Goal: Information Seeking & Learning: Find specific fact

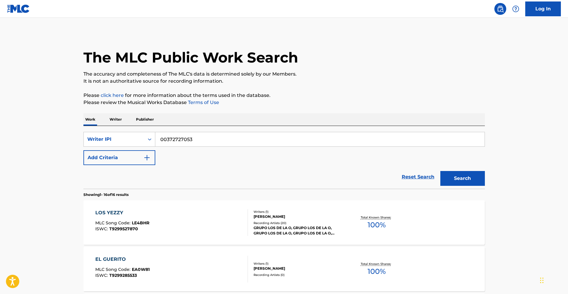
click at [114, 121] on p "Writer" at bounding box center [116, 119] width 16 height 12
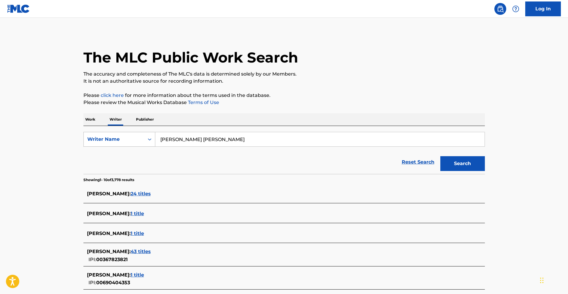
drag, startPoint x: 228, startPoint y: 141, endPoint x: 127, endPoint y: 134, distance: 101.8
click at [136, 134] on div "SearchWithCriteriacfc3dcd4-6c22-4119-8179-48692af746a6 Writer Name [PERSON_NAME…" at bounding box center [283, 139] width 401 height 15
paste input "[PERSON_NAME]"
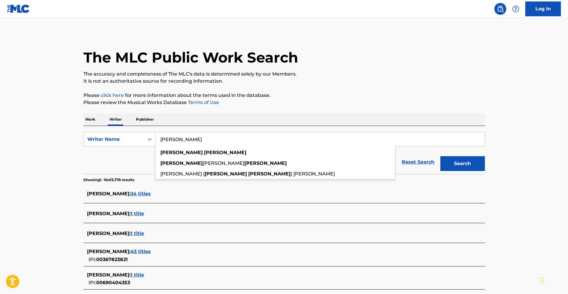
type input "[PERSON_NAME]"
click at [454, 162] on button "Search" at bounding box center [462, 163] width 45 height 15
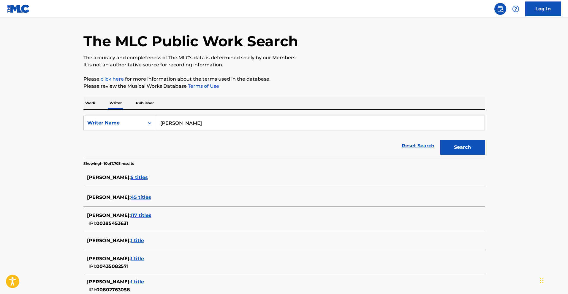
scroll to position [17, 0]
click at [138, 213] on span "117 titles" at bounding box center [141, 215] width 21 height 6
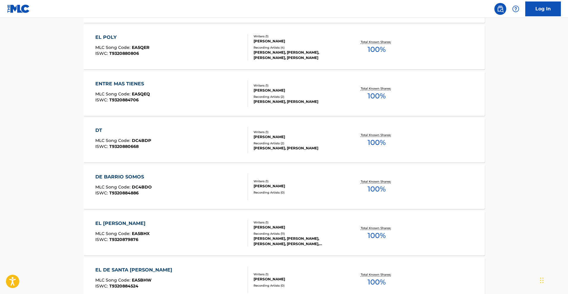
scroll to position [432, 0]
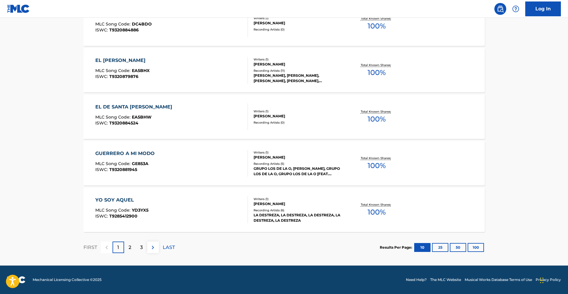
click at [475, 248] on button "100" at bounding box center [475, 247] width 16 height 9
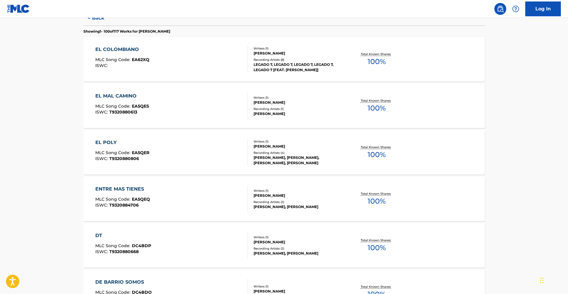
scroll to position [166, 0]
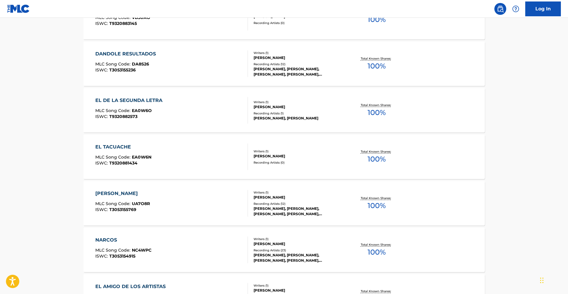
click at [136, 153] on div "EL TACUACHE MLC Song Code : EA0W6N ISWC : T9320881434" at bounding box center [123, 157] width 56 height 27
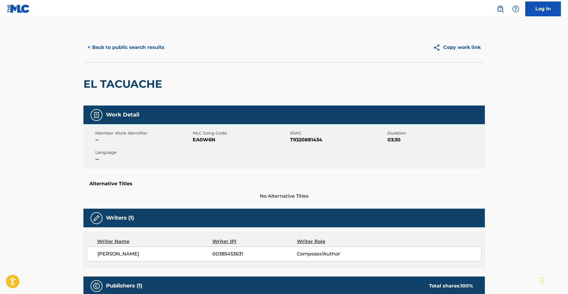
click at [125, 48] on button "< Back to public search results" at bounding box center [125, 47] width 85 height 15
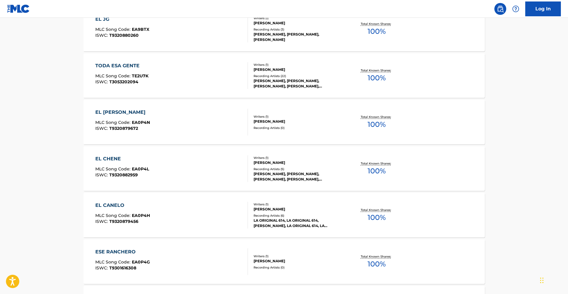
scroll to position [4114, 0]
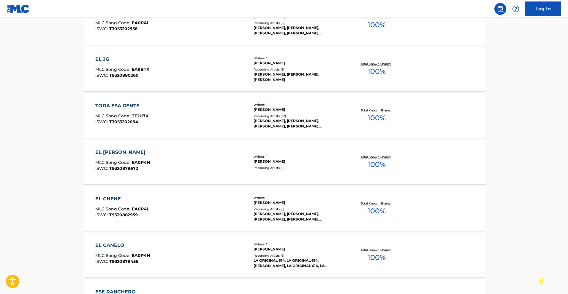
click at [143, 58] on div "EL JG" at bounding box center [122, 59] width 54 height 7
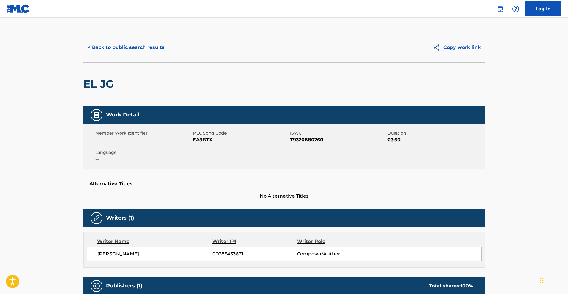
click at [107, 50] on button "< Back to public search results" at bounding box center [125, 47] width 85 height 15
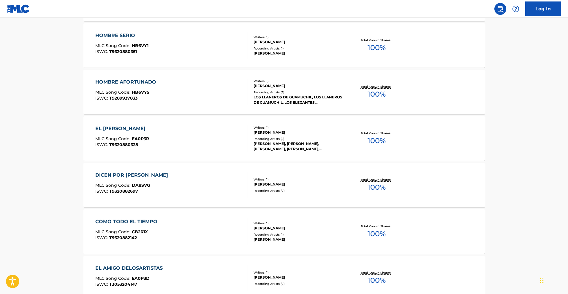
scroll to position [4626, 0]
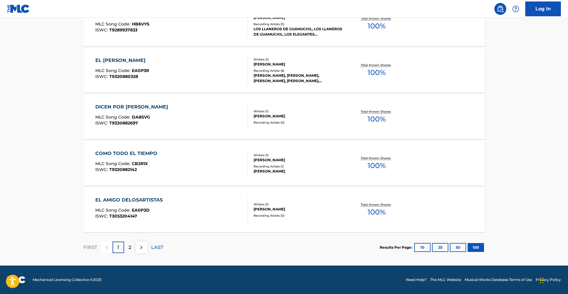
click at [141, 247] on img at bounding box center [141, 247] width 7 height 7
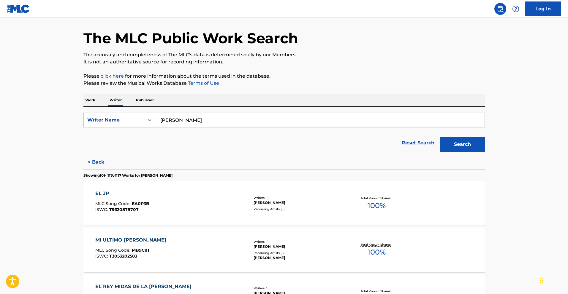
scroll to position [18, 0]
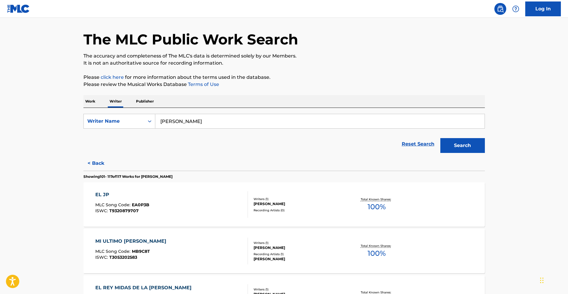
click at [191, 200] on div "EL JP MLC Song Code : EA0P3B ISWC : T9320879707" at bounding box center [171, 204] width 153 height 27
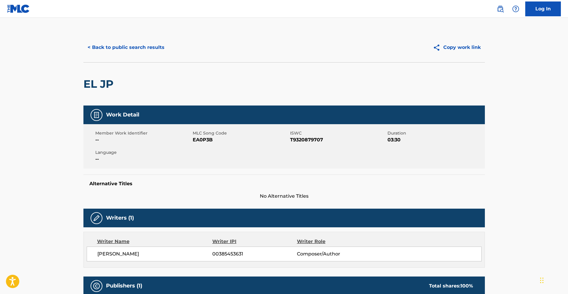
click at [148, 50] on button "< Back to public search results" at bounding box center [125, 47] width 85 height 15
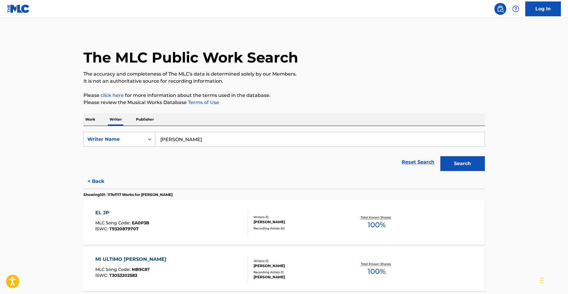
click at [90, 117] on p "Work" at bounding box center [90, 119] width 14 height 12
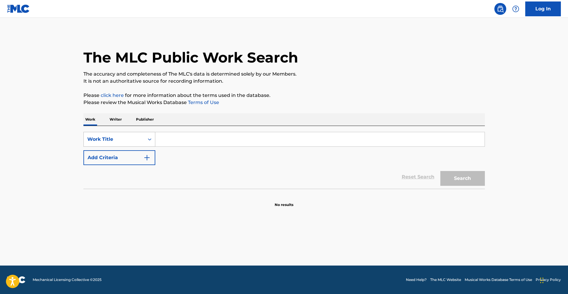
click at [150, 135] on div "Search Form" at bounding box center [149, 139] width 11 height 11
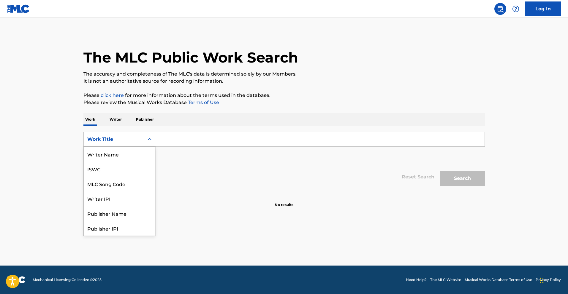
scroll to position [30, 0]
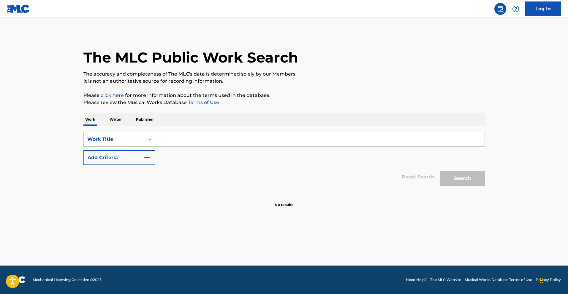
click at [195, 155] on div "SearchWithCriteria783d505d-f456-4364-942e-f300ec92fc99 Work Title Add Criteria" at bounding box center [283, 148] width 401 height 33
click at [139, 160] on button "Add Criteria" at bounding box center [119, 157] width 72 height 15
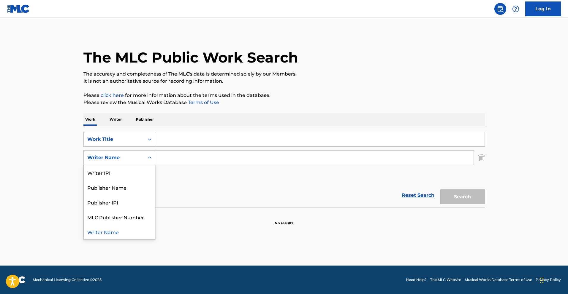
click at [153, 158] on div "Search Form" at bounding box center [149, 158] width 11 height 11
click at [138, 174] on div "Writer IPI" at bounding box center [119, 172] width 71 height 15
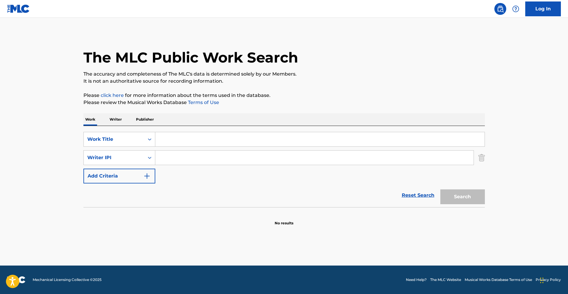
click at [172, 158] on input "Search Form" at bounding box center [314, 158] width 318 height 14
paste input "385453631"
type input "00385453631"
click at [199, 142] on input "Search Form" at bounding box center [319, 139] width 329 height 14
paste input "EL REY MIDAS DE LA [PERSON_NAME]"
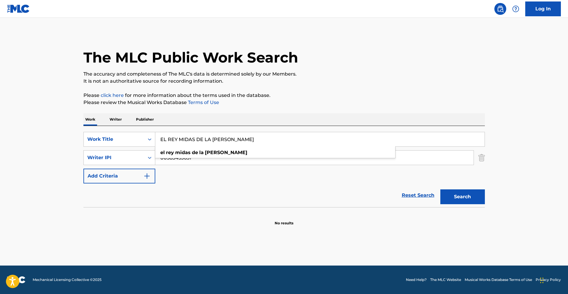
type input "EL REY MIDAS DE LA [PERSON_NAME]"
click at [474, 199] on button "Search" at bounding box center [462, 197] width 45 height 15
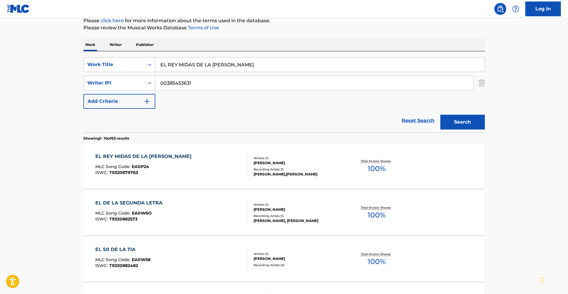
scroll to position [75, 0]
click at [166, 155] on div "EL REY MIDAS DE LA [PERSON_NAME]" at bounding box center [144, 156] width 99 height 7
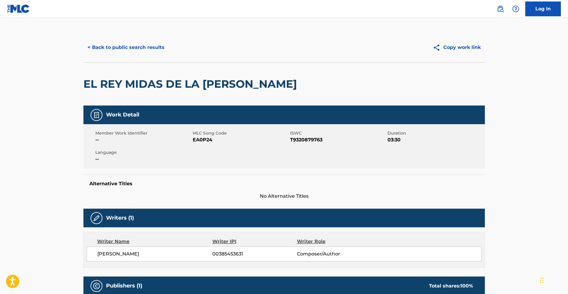
click at [143, 51] on button "< Back to public search results" at bounding box center [125, 47] width 85 height 15
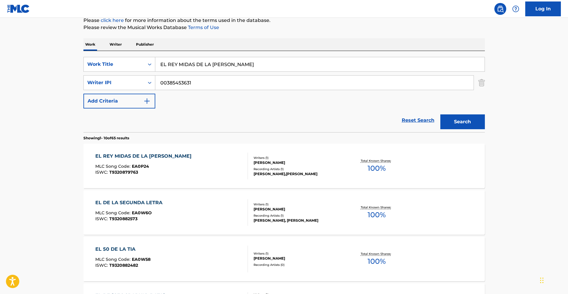
drag, startPoint x: 229, startPoint y: 62, endPoint x: 77, endPoint y: 40, distance: 153.2
click at [77, 40] on div "The MLC Public Work Search The accuracy and completeness of The MLC's data is d…" at bounding box center [284, 298] width 416 height 681
paste input "HOMBRE AFORTUNADO"
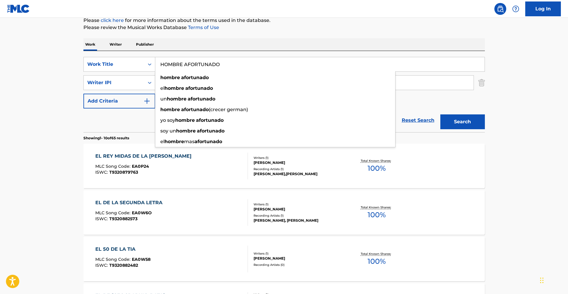
type input "HOMBRE AFORTUNADO"
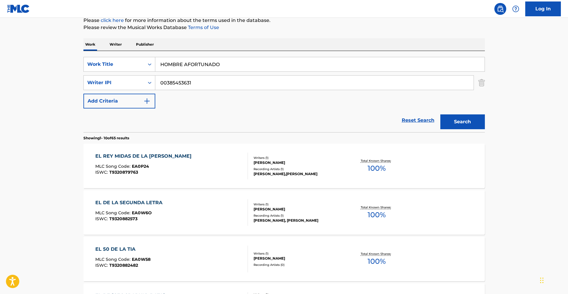
click at [463, 121] on button "Search" at bounding box center [462, 122] width 45 height 15
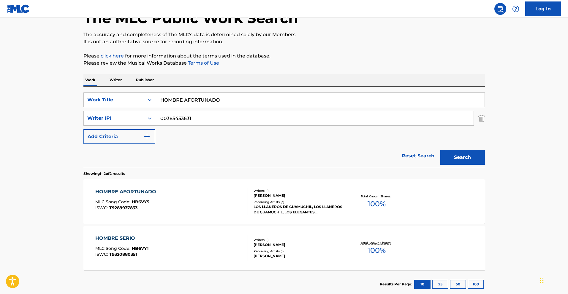
scroll to position [40, 0]
click at [144, 191] on div "HOMBRE AFORTUNADO" at bounding box center [127, 191] width 64 height 7
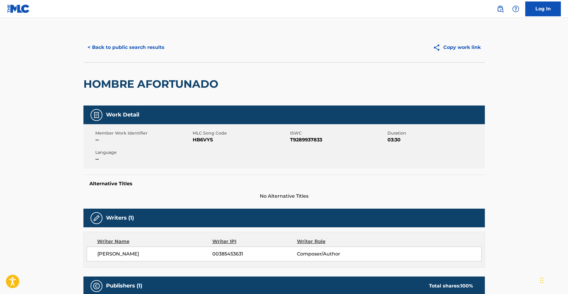
click at [114, 50] on button "< Back to public search results" at bounding box center [125, 47] width 85 height 15
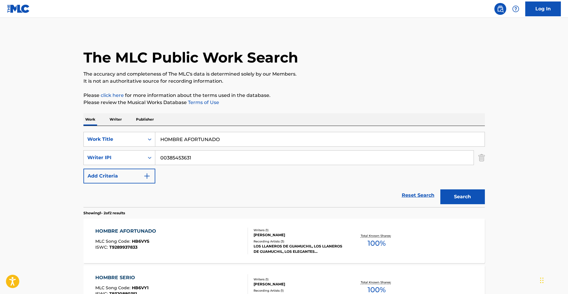
scroll to position [40, 0]
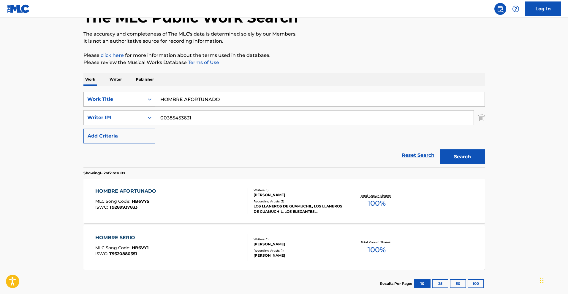
drag, startPoint x: 225, startPoint y: 102, endPoint x: 123, endPoint y: 106, distance: 102.5
click at [98, 104] on div "SearchWithCriteria783d505d-f456-4364-942e-f300ec92fc99 Work Title HOMBRE AFORTU…" at bounding box center [283, 99] width 401 height 15
paste input "EL PEKAS"
drag, startPoint x: 252, startPoint y: 99, endPoint x: 85, endPoint y: 95, distance: 166.3
click at [80, 94] on div "The MLC Public Work Search The accuracy and completeness of The MLC's data is d…" at bounding box center [284, 145] width 416 height 305
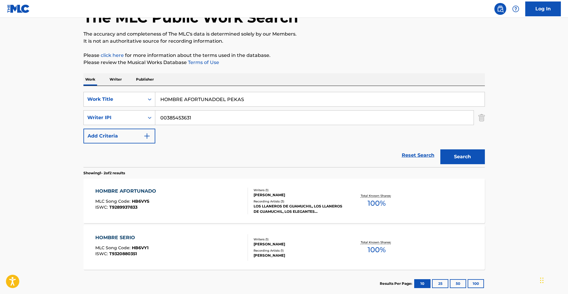
paste input "Search Form"
type input "EL PEKAS"
click at [464, 156] on button "Search" at bounding box center [462, 157] width 45 height 15
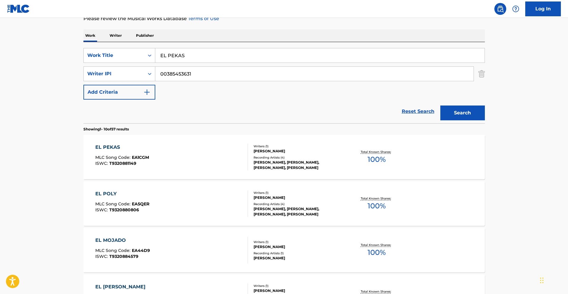
scroll to position [85, 0]
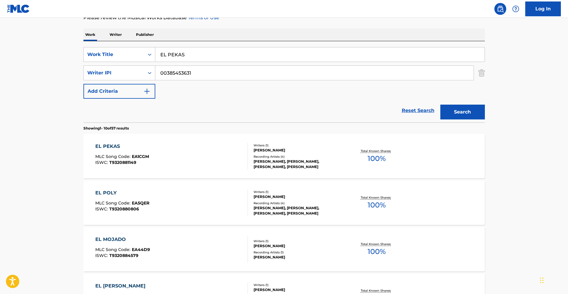
click at [112, 146] on div "EL PEKAS" at bounding box center [122, 146] width 54 height 7
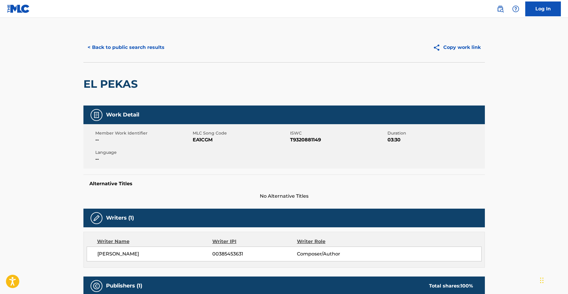
click at [140, 47] on button "< Back to public search results" at bounding box center [125, 47] width 85 height 15
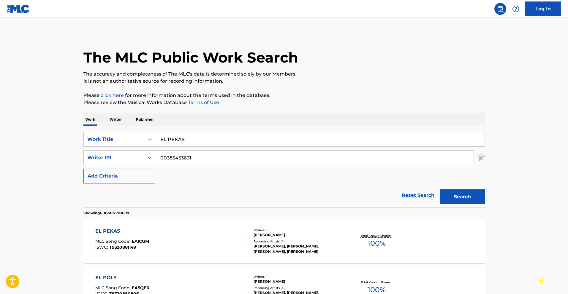
scroll to position [85, 0]
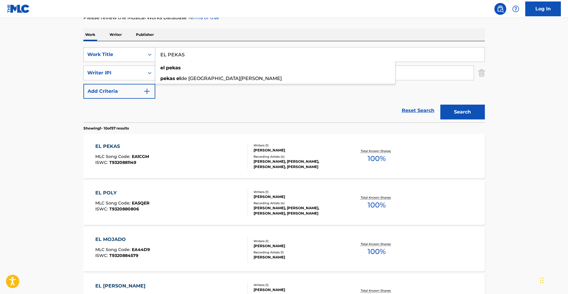
drag, startPoint x: 191, startPoint y: 57, endPoint x: 126, endPoint y: 48, distance: 65.0
click at [126, 48] on div "SearchWithCriteria783d505d-f456-4364-942e-f300ec92fc99 Work Title EL PEKAS el p…" at bounding box center [283, 54] width 401 height 15
paste input "[DEMOGRAPHIC_DATA]"
type input "EL [DEMOGRAPHIC_DATA]"
click at [457, 112] on button "Search" at bounding box center [462, 112] width 45 height 15
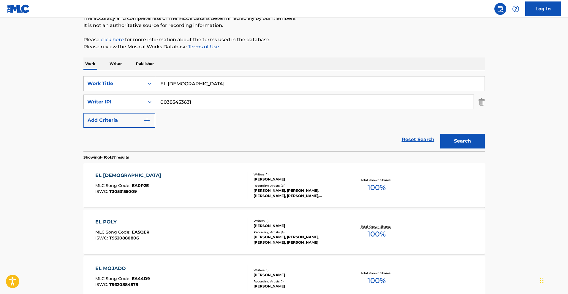
scroll to position [61, 0]
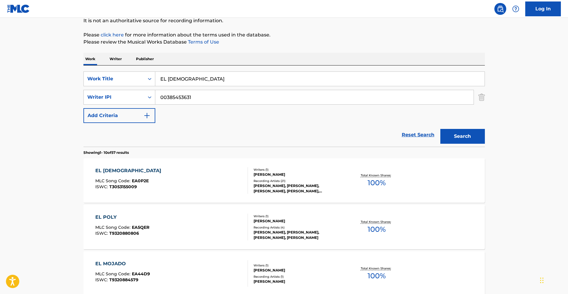
click at [132, 168] on div "EL [DEMOGRAPHIC_DATA]" at bounding box center [129, 170] width 69 height 7
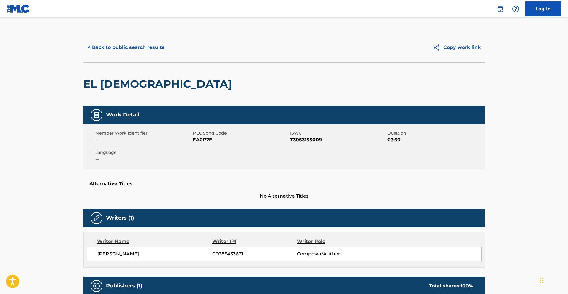
click at [102, 45] on button "< Back to public search results" at bounding box center [125, 47] width 85 height 15
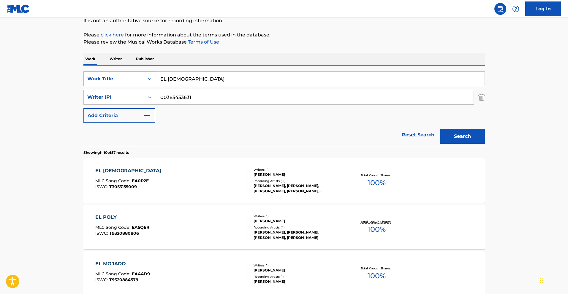
drag, startPoint x: 214, startPoint y: 80, endPoint x: 109, endPoint y: 75, distance: 105.5
click at [112, 75] on div "SearchWithCriteria783d505d-f456-4364-942e-f300ec92fc99 Work Title EL CAPUCHINO" at bounding box center [283, 79] width 401 height 15
paste input "Y ME CRITICAN GRUPO CODICIAD"
type input "Y ME CRITICAN GRUPO CODICIADO"
click at [455, 140] on button "Search" at bounding box center [462, 136] width 45 height 15
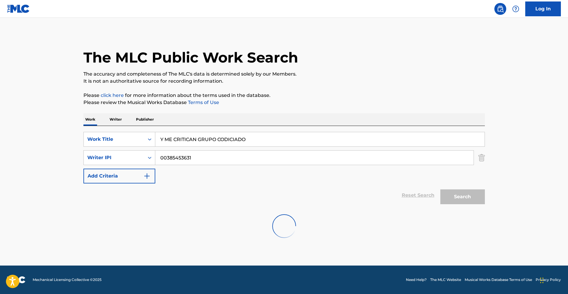
scroll to position [0, 0]
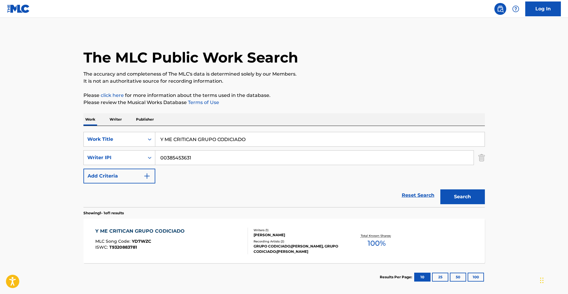
click at [170, 231] on div "Y ME CRITICAN GRUPO CODICIADO" at bounding box center [141, 231] width 92 height 7
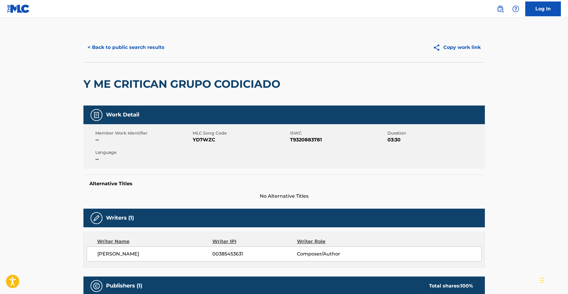
click at [110, 45] on button "< Back to public search results" at bounding box center [125, 47] width 85 height 15
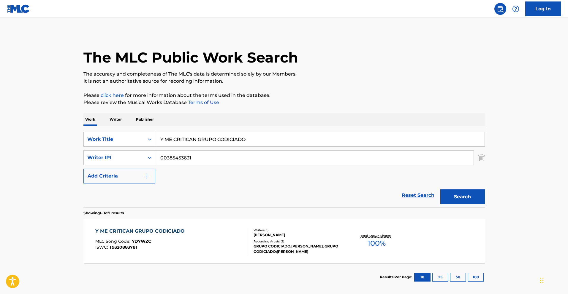
drag, startPoint x: 255, startPoint y: 139, endPoint x: 65, endPoint y: 127, distance: 190.0
click at [76, 129] on div "The MLC Public Work Search The accuracy and completeness of The MLC's data is d…" at bounding box center [284, 162] width 416 height 259
paste input "GUERRERO A MI [GEOGRAPHIC_DATA]"
type input "GUERRERO A MI MODO"
click at [464, 196] on button "Search" at bounding box center [462, 197] width 45 height 15
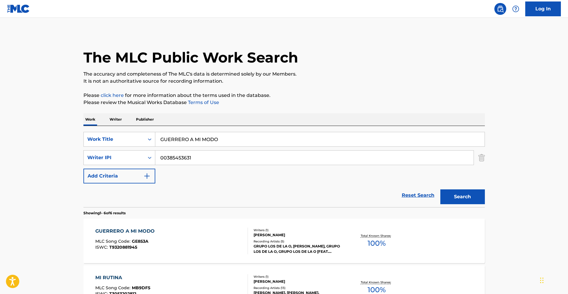
click at [120, 231] on div "GUERRERO A MI MODO" at bounding box center [126, 231] width 62 height 7
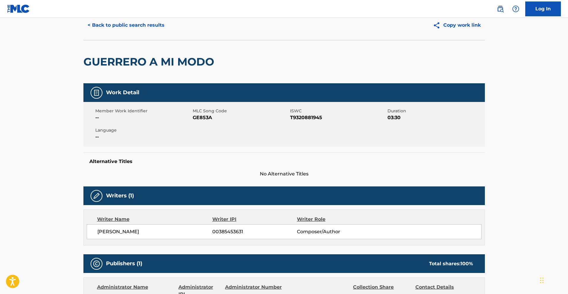
scroll to position [20, 0]
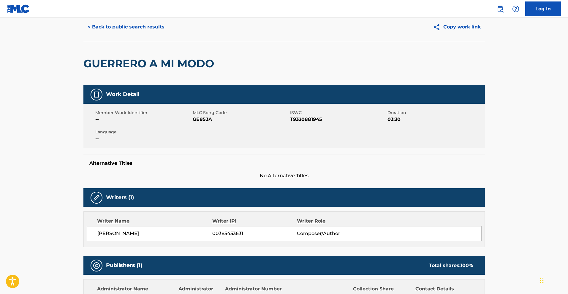
click at [122, 30] on button "< Back to public search results" at bounding box center [125, 27] width 85 height 15
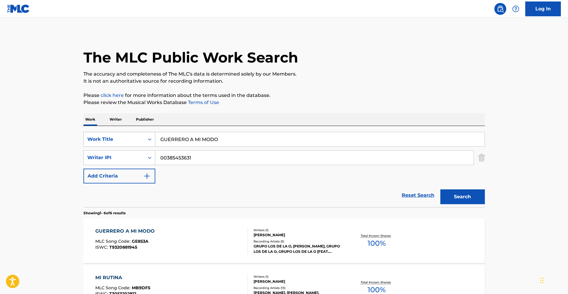
drag, startPoint x: 219, startPoint y: 141, endPoint x: 118, endPoint y: 134, distance: 101.1
click at [118, 134] on div "SearchWithCriteria783d505d-f456-4364-942e-f300ec92fc99 Work Title GUERRERO A MI…" at bounding box center [283, 139] width 401 height 15
paste input "EL CHAPIT"
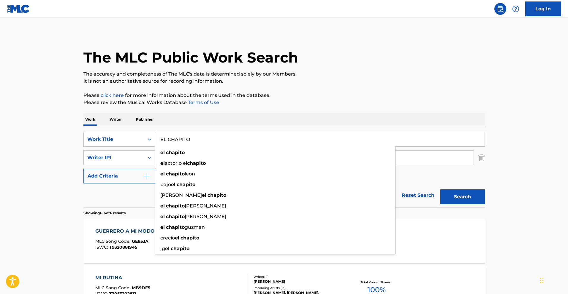
type input "EL CHAPITO"
click at [468, 196] on button "Search" at bounding box center [462, 197] width 45 height 15
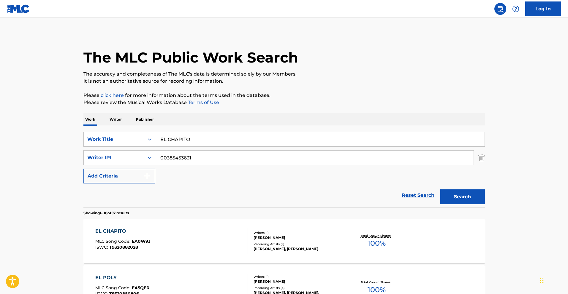
click at [125, 228] on div "EL CHAPITO" at bounding box center [122, 231] width 55 height 7
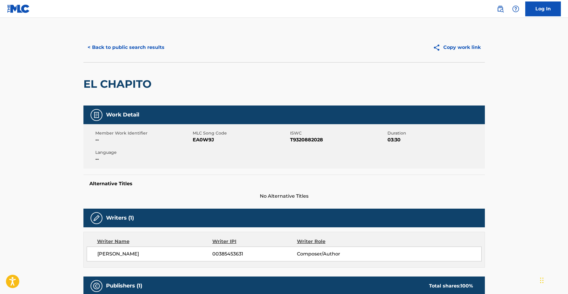
click at [116, 43] on button "< Back to public search results" at bounding box center [125, 47] width 85 height 15
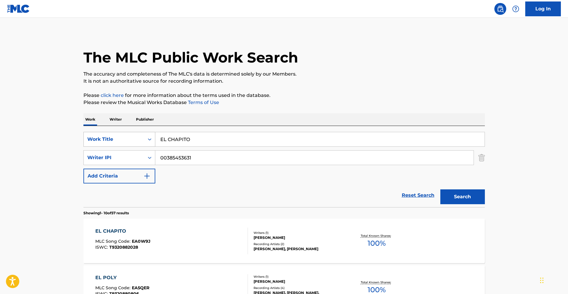
drag, startPoint x: 195, startPoint y: 142, endPoint x: 115, endPoint y: 137, distance: 80.8
click at [116, 137] on div "SearchWithCriteria783d505d-f456-4364-942e-f300ec92fc99 Work Title EL CHAPITO" at bounding box center [283, 139] width 401 height 15
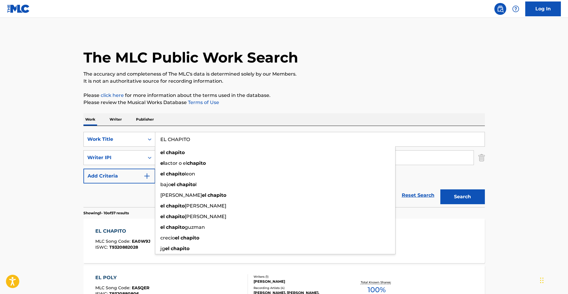
paste input "VITATE LA PENA"
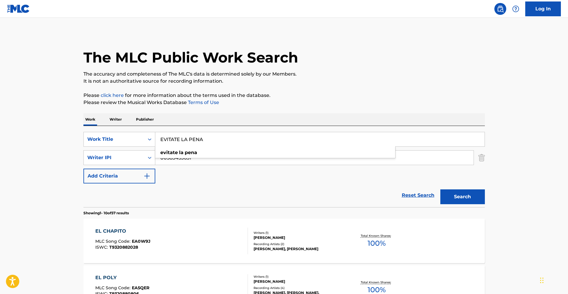
type input "EVITATE LA PENA"
click at [483, 200] on button "Search" at bounding box center [462, 197] width 45 height 15
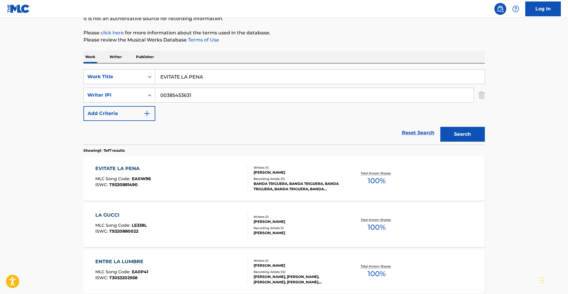
scroll to position [79, 0]
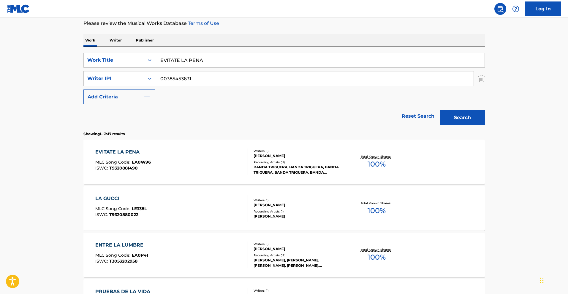
click at [138, 155] on div "EVITATE LA PENA" at bounding box center [122, 152] width 55 height 7
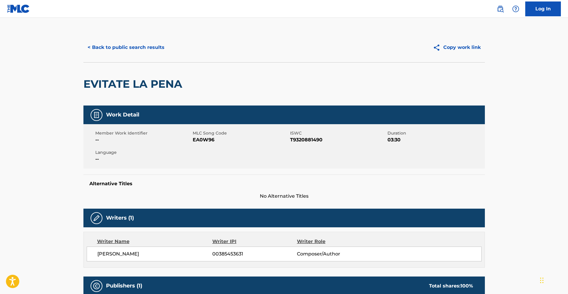
click at [119, 47] on button "< Back to public search results" at bounding box center [125, 47] width 85 height 15
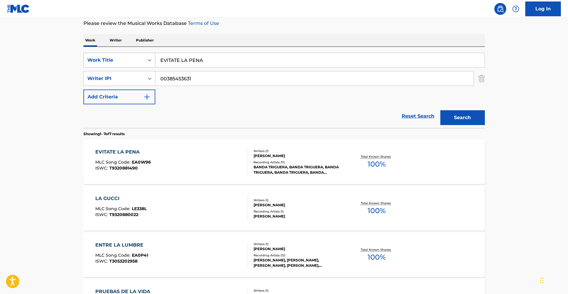
drag, startPoint x: 213, startPoint y: 59, endPoint x: 132, endPoint y: 59, distance: 81.0
click at [130, 59] on div "SearchWithCriteria783d505d-f456-4364-942e-f300ec92fc99 Work Title EVITATE LA PE…" at bounding box center [283, 60] width 401 height 15
paste input "[PERSON_NAME]"
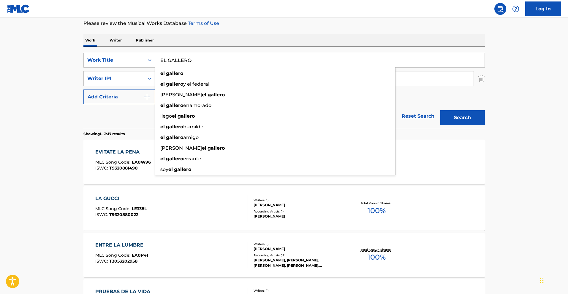
type input "EL GALLERO"
click at [464, 115] on button "Search" at bounding box center [462, 117] width 45 height 15
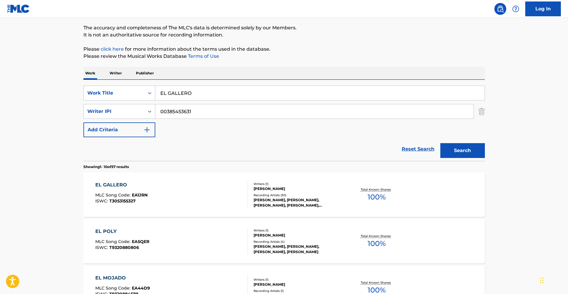
scroll to position [52, 0]
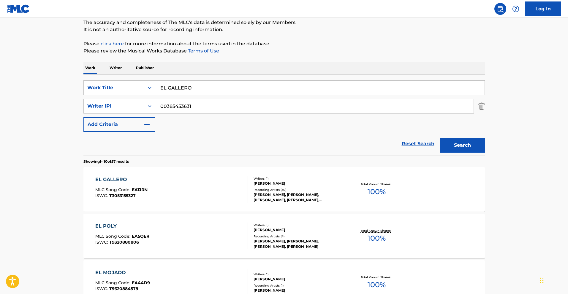
click at [121, 179] on div "EL GALLERO" at bounding box center [121, 179] width 52 height 7
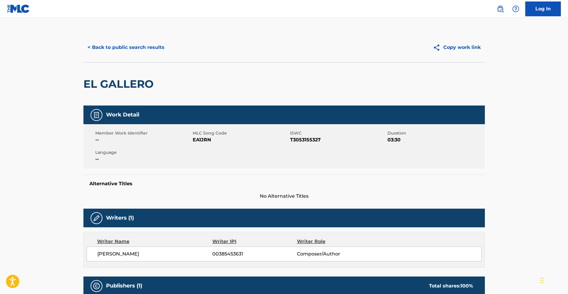
click at [137, 49] on button "< Back to public search results" at bounding box center [125, 47] width 85 height 15
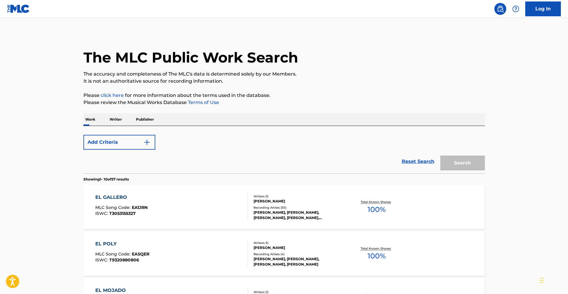
scroll to position [52, 0]
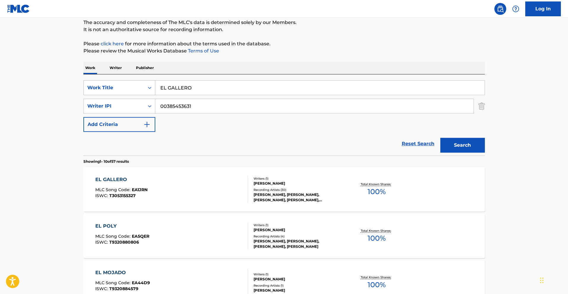
drag, startPoint x: 205, startPoint y: 87, endPoint x: 111, endPoint y: 80, distance: 94.0
click at [111, 80] on div "SearchWithCriteria783d505d-f456-4364-942e-f300ec92fc99 Work Title EL GALLERO Se…" at bounding box center [283, 114] width 401 height 81
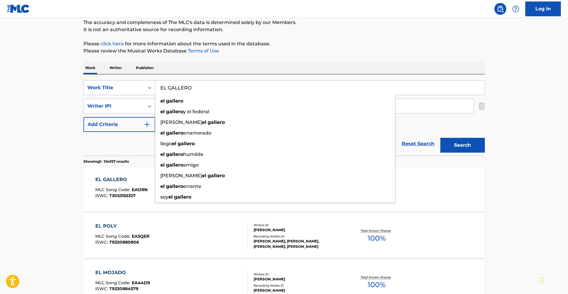
paste input "Search Form"
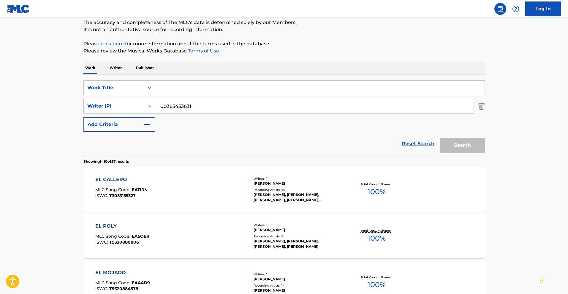
click at [233, 90] on input "Search Form" at bounding box center [319, 88] width 329 height 14
paste input "GUERRERO A MIMODO"
type input "GUERRERO A MIMODO"
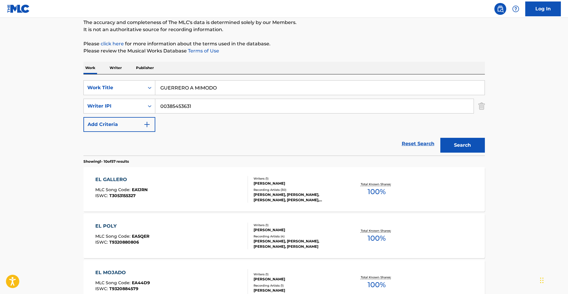
click at [470, 146] on button "Search" at bounding box center [462, 145] width 45 height 15
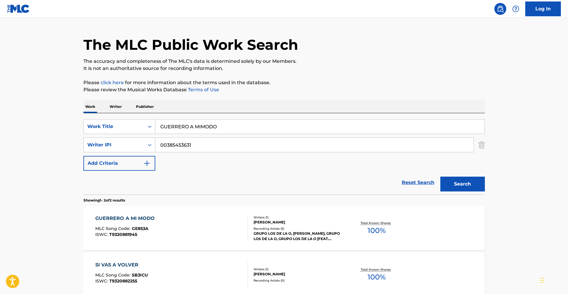
scroll to position [13, 0]
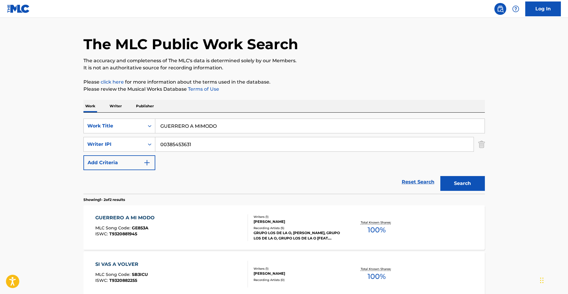
click at [145, 217] on div "GUERRERO A MI MODO" at bounding box center [126, 218] width 62 height 7
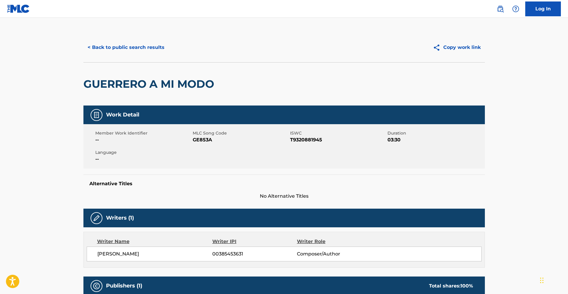
click at [150, 48] on button "< Back to public search results" at bounding box center [125, 47] width 85 height 15
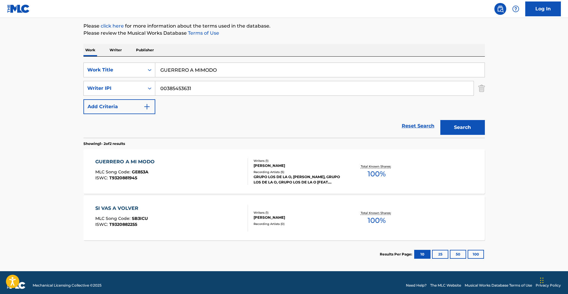
scroll to position [75, 0]
